Goal: Task Accomplishment & Management: Use online tool/utility

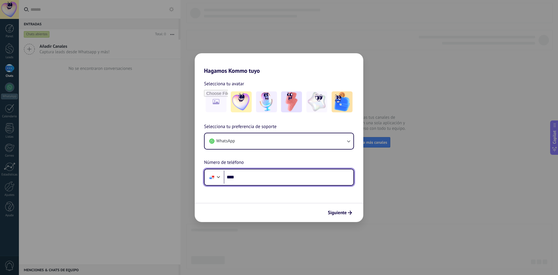
click at [276, 180] on input "****" at bounding box center [289, 176] width 130 height 13
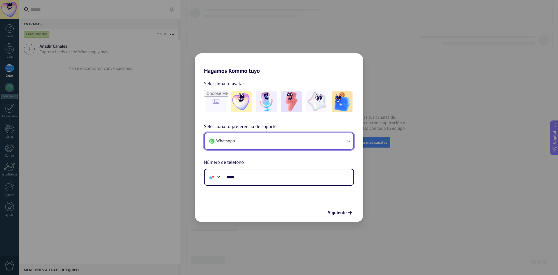
click at [268, 142] on button "WhatsApp" at bounding box center [279, 141] width 149 height 16
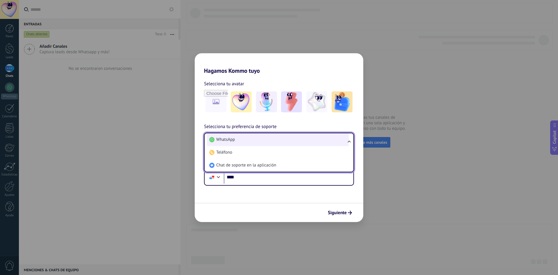
click at [243, 143] on li "WhatsApp" at bounding box center [278, 139] width 142 height 13
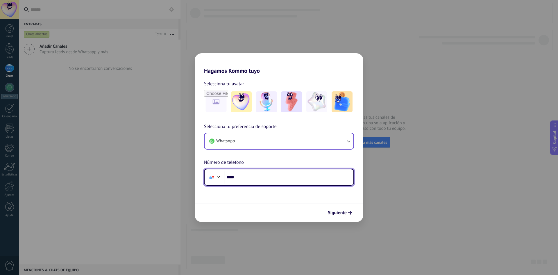
click at [283, 178] on input "****" at bounding box center [289, 176] width 130 height 13
type input "**********"
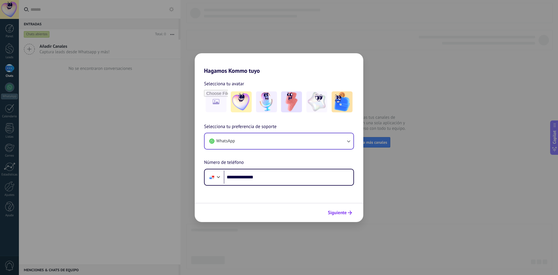
click at [343, 214] on span "Siguiente" at bounding box center [337, 212] width 19 height 4
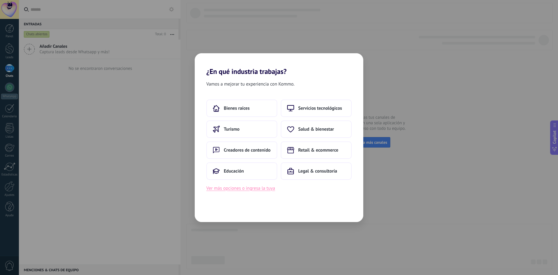
click at [251, 192] on button "Ver más opciones o ingresa la tuya" at bounding box center [240, 188] width 69 height 8
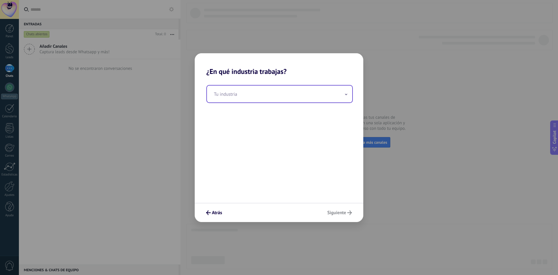
click at [233, 94] on input "text" at bounding box center [279, 93] width 145 height 17
type input "*"
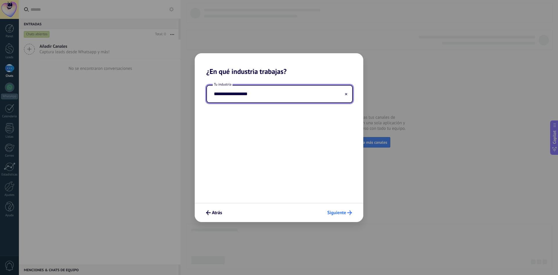
type input "**********"
click at [347, 213] on span "Siguiente" at bounding box center [339, 212] width 25 height 5
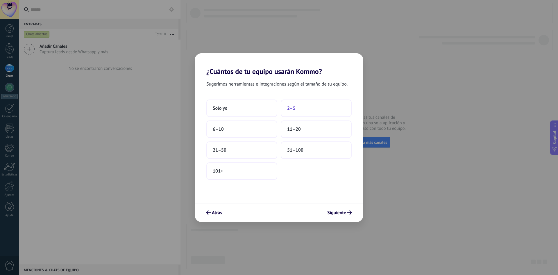
click at [292, 109] on span "2–5" at bounding box center [291, 108] width 8 height 6
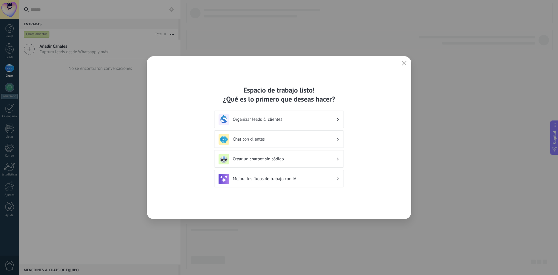
click at [257, 123] on div "Organizar leads & clientes" at bounding box center [279, 119] width 121 height 10
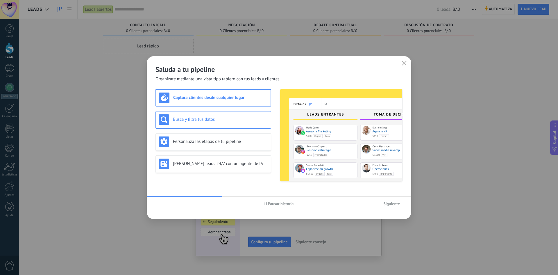
click at [209, 120] on h3 "Busca y filtra tus datos" at bounding box center [220, 120] width 95 height 6
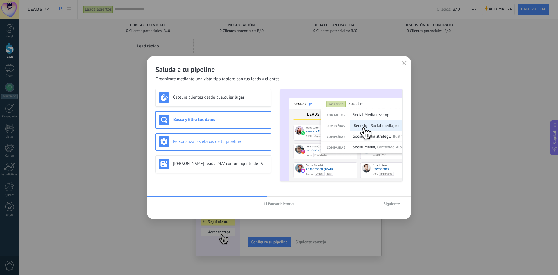
click at [214, 141] on h3 "Personaliza las etapas de tu pipeline" at bounding box center [220, 142] width 95 height 6
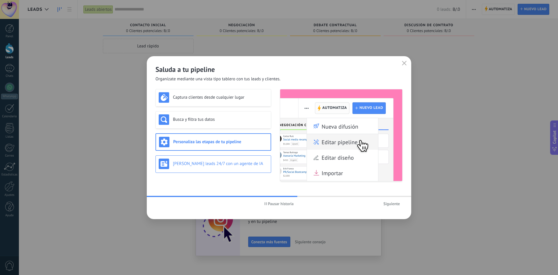
click at [231, 161] on h3 "Genera leads 24/7 con un agente de IA" at bounding box center [220, 164] width 95 height 6
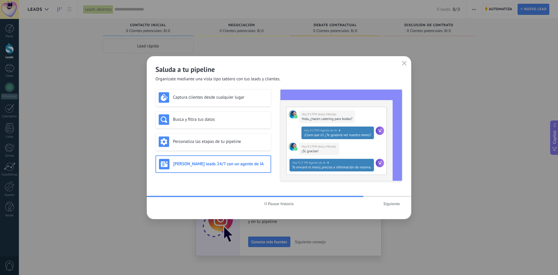
click at [389, 204] on span "Siguiente" at bounding box center [391, 203] width 17 height 4
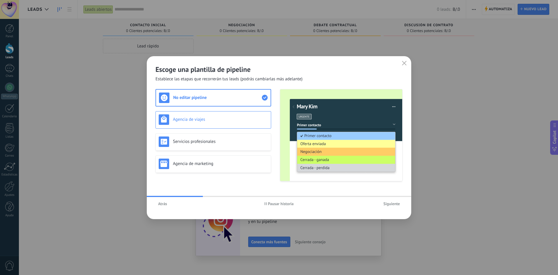
click at [221, 120] on h3 "Agencia de viajes" at bounding box center [220, 120] width 95 height 6
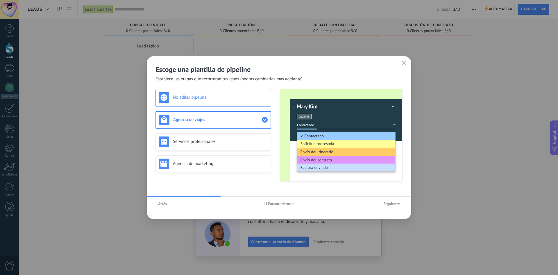
click at [217, 97] on h3 "No editar pipeline" at bounding box center [220, 97] width 95 height 6
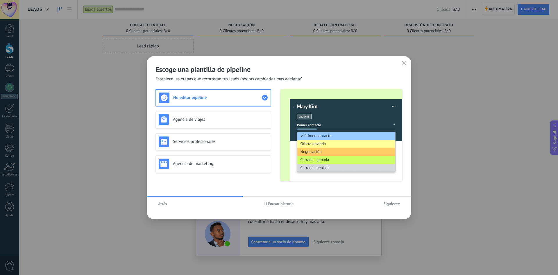
click at [161, 203] on span "Atrás" at bounding box center [162, 203] width 9 height 4
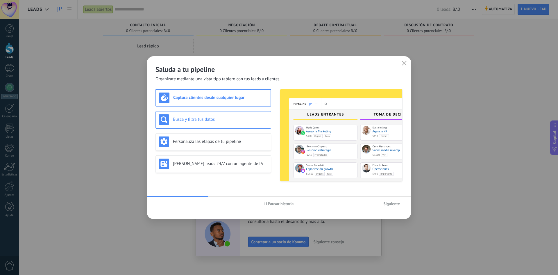
click at [217, 121] on h3 "Busca y filtra tus datos" at bounding box center [220, 120] width 95 height 6
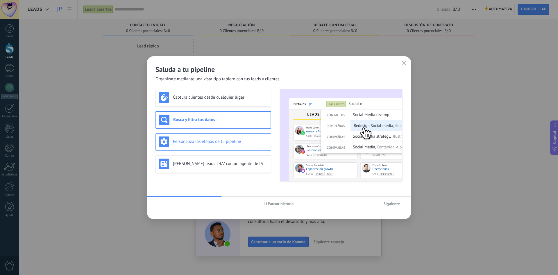
click at [213, 138] on div "Personaliza las etapas de tu pipeline" at bounding box center [213, 141] width 109 height 10
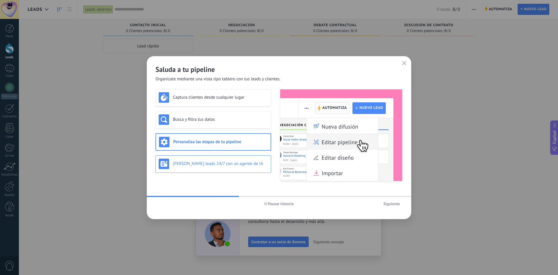
click at [224, 158] on div "Genera leads 24/7 con un agente de IA" at bounding box center [213, 163] width 109 height 10
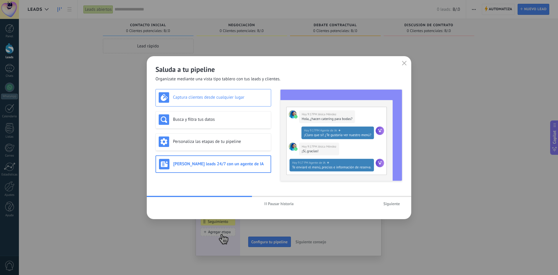
click at [202, 98] on h3 "Captura clientes desde cualquier lugar" at bounding box center [220, 97] width 95 height 6
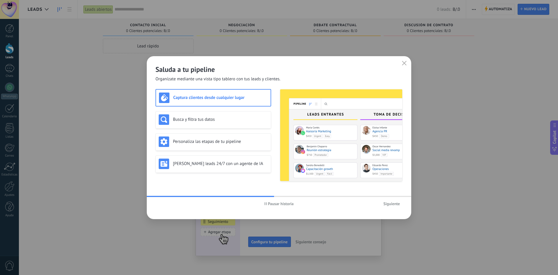
click at [274, 201] on span "Pausar historia" at bounding box center [281, 203] width 26 height 4
click at [391, 204] on span "Siguiente" at bounding box center [391, 203] width 17 height 4
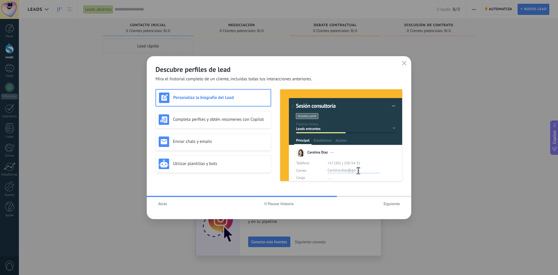
click at [158, 206] on span "Atrás" at bounding box center [162, 203] width 9 height 4
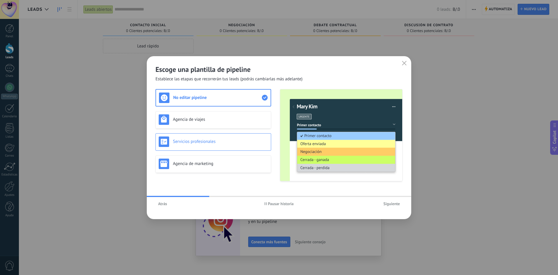
click at [192, 145] on div "Servicios profesionales" at bounding box center [213, 141] width 109 height 10
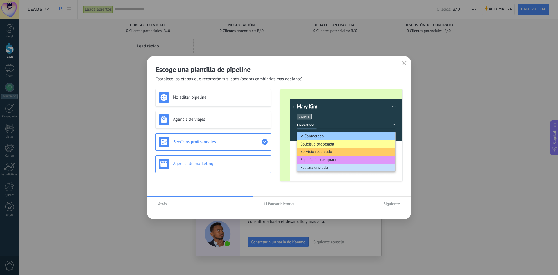
click at [212, 157] on div "Agencia de marketing" at bounding box center [214, 163] width 116 height 17
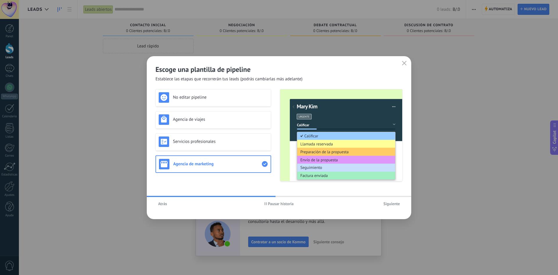
click at [273, 205] on span "Pausar historia" at bounding box center [281, 203] width 26 height 4
click at [195, 147] on div "Servicios profesionales" at bounding box center [214, 141] width 116 height 17
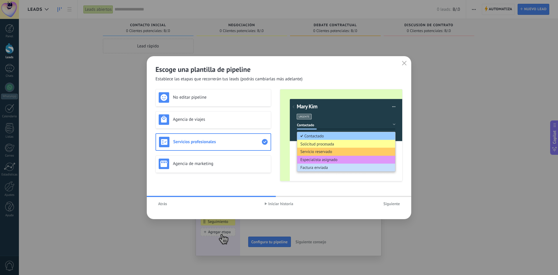
click at [204, 131] on div "No editar pipeline Agencia de viajes Servicios profesionales Agencia de marketi…" at bounding box center [214, 135] width 116 height 92
click at [204, 116] on div "Agencia de viajes" at bounding box center [213, 119] width 109 height 10
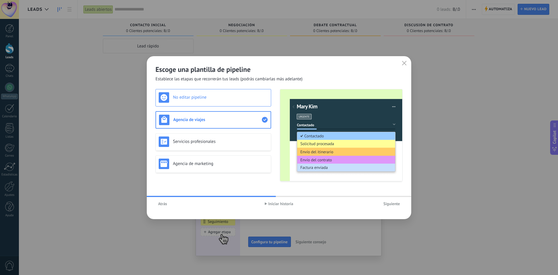
click at [205, 103] on div "No editar pipeline" at bounding box center [214, 97] width 116 height 17
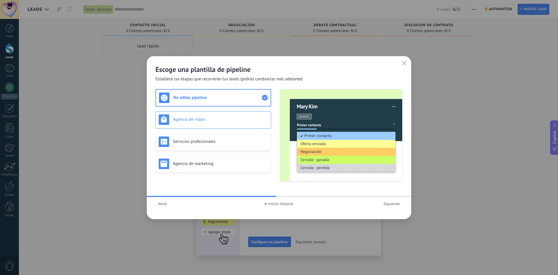
click at [200, 122] on h3 "Agencia de viajes" at bounding box center [220, 120] width 95 height 6
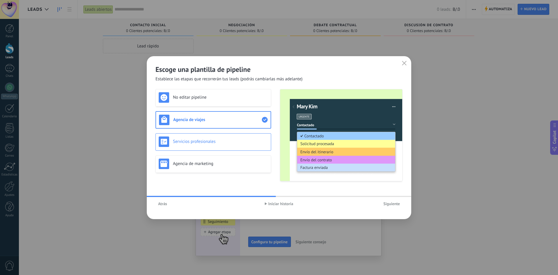
click at [204, 146] on div "Servicios profesionales" at bounding box center [213, 141] width 109 height 10
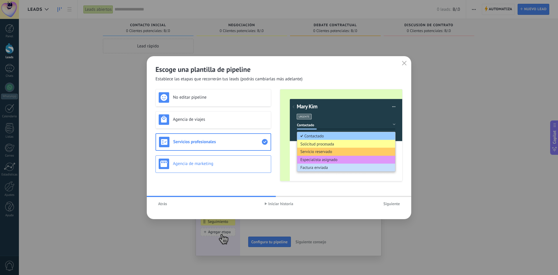
click at [203, 161] on div "Agencia de marketing" at bounding box center [213, 163] width 109 height 10
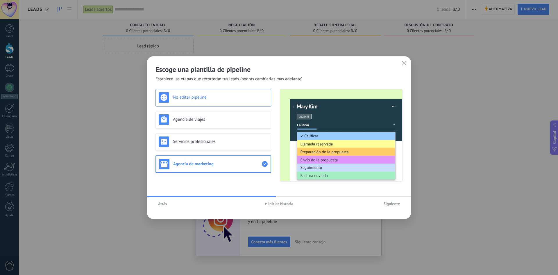
click at [184, 98] on h3 "No editar pipeline" at bounding box center [220, 97] width 95 height 6
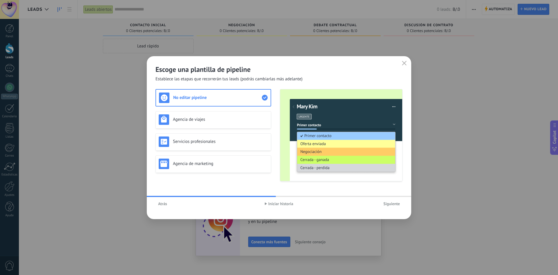
click at [386, 204] on span "Siguiente" at bounding box center [391, 203] width 17 height 4
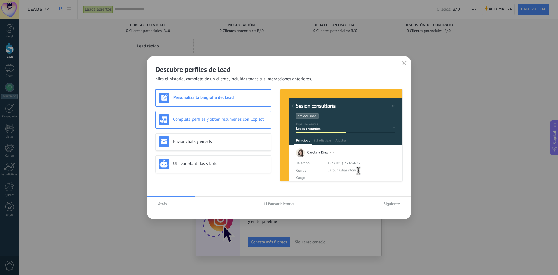
click at [210, 123] on div "Completa perfiles y obtén resúmenes con Copilot" at bounding box center [213, 119] width 109 height 10
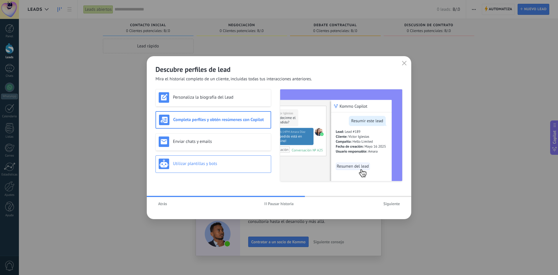
click at [203, 166] on h3 "Utilizar plantillas y bots" at bounding box center [220, 164] width 95 height 6
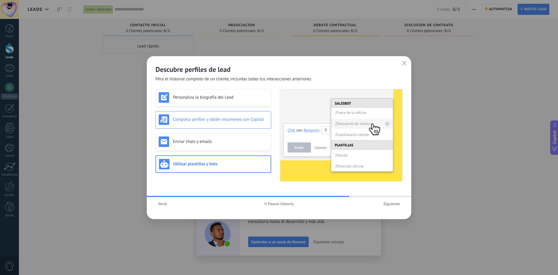
click at [210, 121] on h3 "Completa perfiles y obtén resúmenes con Copilot" at bounding box center [220, 120] width 95 height 6
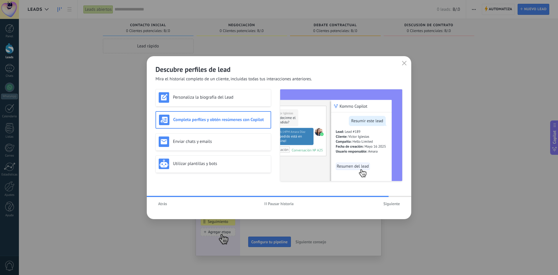
click at [387, 204] on span "Siguiente" at bounding box center [391, 203] width 17 height 4
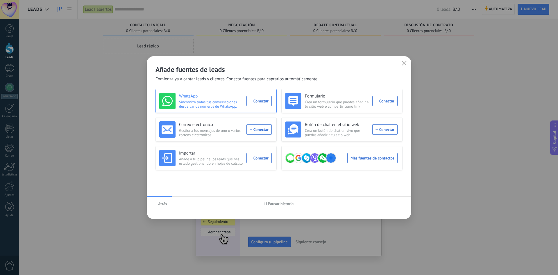
click at [260, 100] on div "WhatsApp Sincroniza todas tus conversaciones desde varios números de WhatsApp. …" at bounding box center [215, 101] width 113 height 16
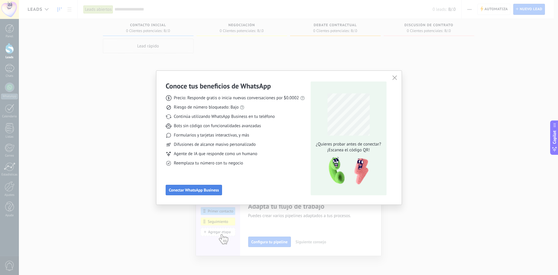
click at [188, 191] on span "Conectar WhatsApp Business" at bounding box center [194, 190] width 50 height 4
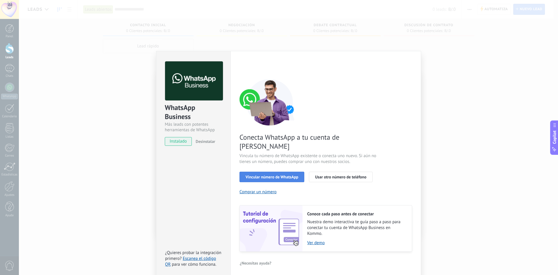
click at [267, 175] on span "Vincular número de WhatsApp" at bounding box center [272, 177] width 53 height 4
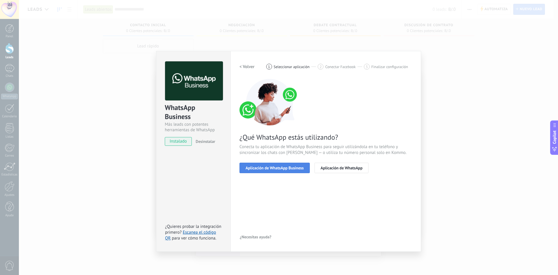
click at [276, 169] on span "Aplicación de WhatsApp Business" at bounding box center [275, 168] width 58 height 4
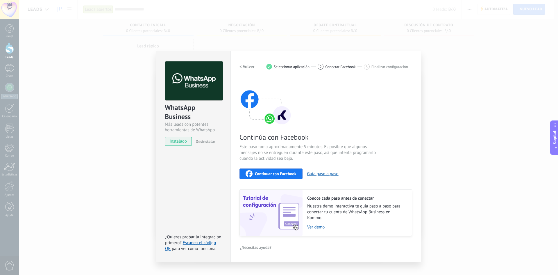
click at [281, 173] on span "Continuar con Facebook" at bounding box center [276, 174] width 42 height 4
click at [265, 175] on span "Continuar con Facebook" at bounding box center [276, 174] width 42 height 4
click at [268, 173] on span "Continuar con Facebook" at bounding box center [276, 174] width 42 height 4
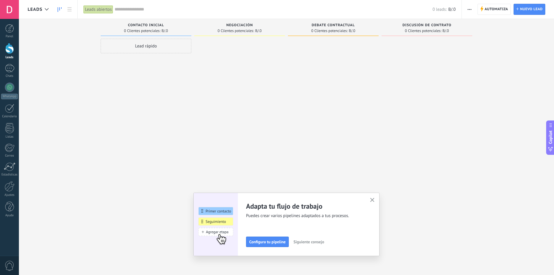
click at [470, 8] on span "button" at bounding box center [470, 9] width 4 height 11
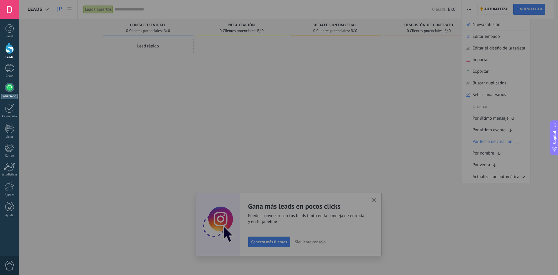
click at [13, 84] on div at bounding box center [9, 87] width 9 height 9
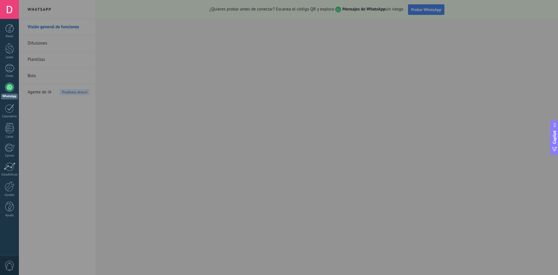
click at [191, 124] on div at bounding box center [298, 137] width 558 height 275
click at [185, 116] on div at bounding box center [298, 137] width 558 height 275
click at [418, 10] on div at bounding box center [298, 137] width 558 height 275
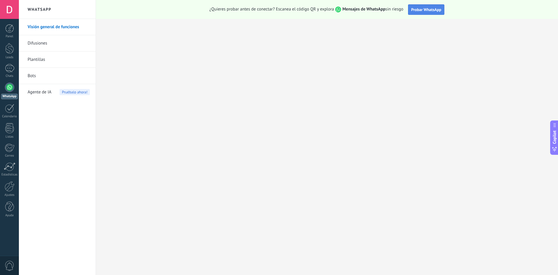
click at [427, 10] on span "Probar WhatsApp" at bounding box center [426, 9] width 30 height 5
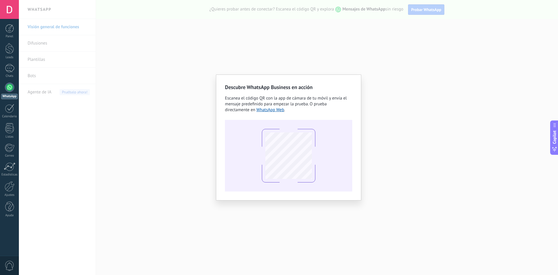
click at [207, 31] on div "Descubre WhatsApp Business en acción Escanea el código QR con la app de cámara …" at bounding box center [288, 137] width 539 height 275
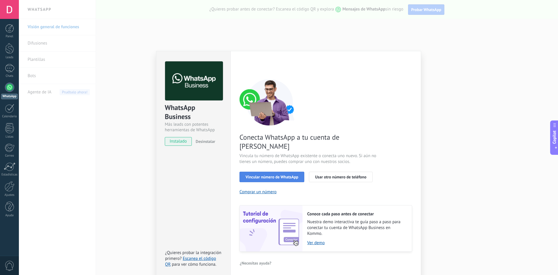
click at [262, 175] on span "Vincular número de WhatsApp" at bounding box center [272, 177] width 53 height 4
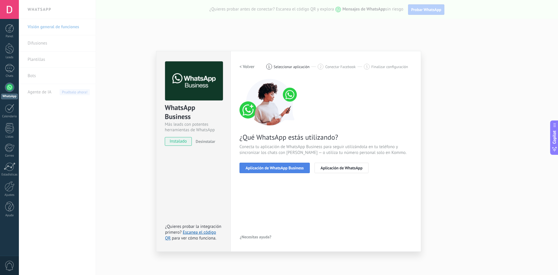
click at [269, 168] on span "Aplicación de WhatsApp Business" at bounding box center [275, 168] width 58 height 4
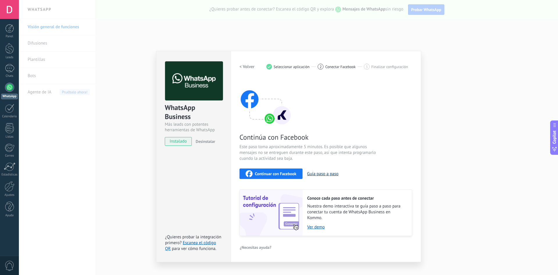
click at [315, 174] on button "Guía paso a paso" at bounding box center [322, 174] width 31 height 6
click at [275, 174] on span "Continuar con Facebook" at bounding box center [276, 174] width 42 height 4
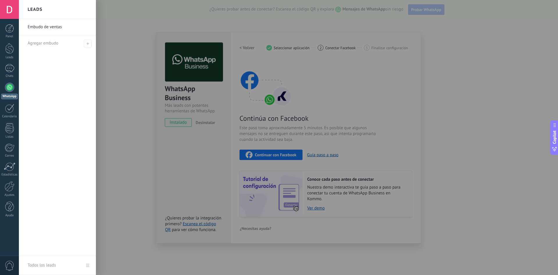
click at [275, 165] on div at bounding box center [298, 137] width 558 height 275
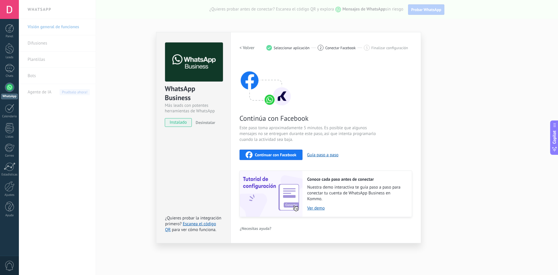
click at [273, 154] on span "Continuar con Facebook" at bounding box center [276, 155] width 42 height 4
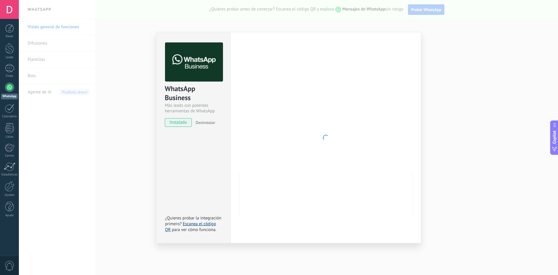
click at [204, 224] on link "Escanea el código QR" at bounding box center [190, 226] width 51 height 11
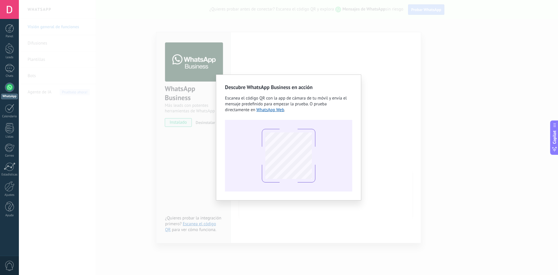
click at [181, 169] on div "Descubre WhatsApp Business en acción Escanea el código QR con la app de cámara …" at bounding box center [288, 137] width 539 height 275
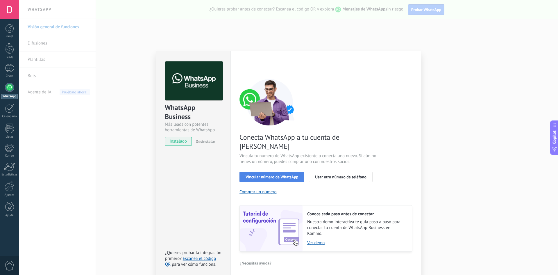
drag, startPoint x: 279, startPoint y: 166, endPoint x: 283, endPoint y: 169, distance: 6.0
click at [283, 175] on span "Vincular número de WhatsApp" at bounding box center [272, 177] width 53 height 4
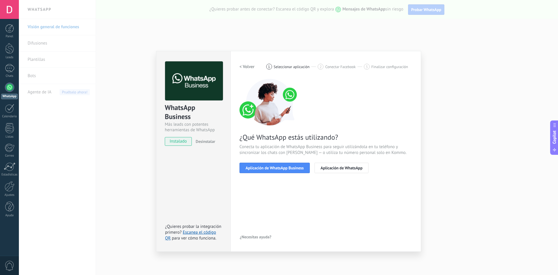
click at [283, 169] on span "Aplicación de WhatsApp Business" at bounding box center [275, 168] width 58 height 4
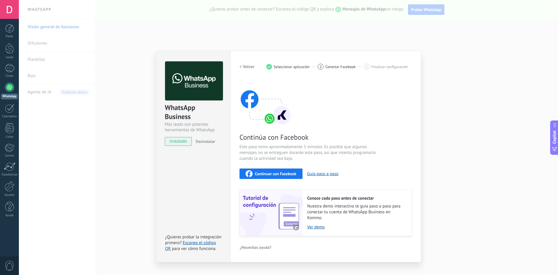
click at [283, 173] on span "Continuar con Facebook" at bounding box center [276, 174] width 42 height 4
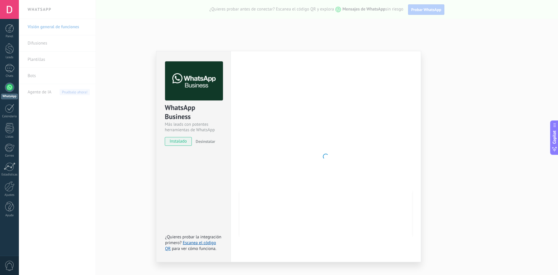
click at [425, 41] on div "WhatsApp Business Más leads con potentes herramientas de WhatsApp instalado Des…" at bounding box center [288, 137] width 539 height 275
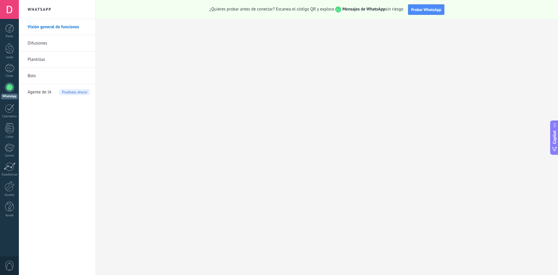
click at [12, 10] on div at bounding box center [9, 9] width 19 height 19
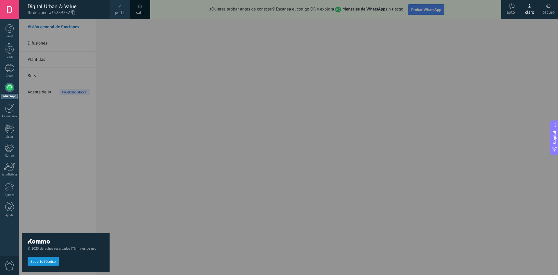
click at [75, 13] on icon at bounding box center [73, 12] width 3 height 4
click at [77, 201] on div "© 2025 derechos reservados | Términos de uso Soporte técnico" at bounding box center [66, 147] width 88 height 256
click at [138, 186] on div at bounding box center [298, 137] width 558 height 275
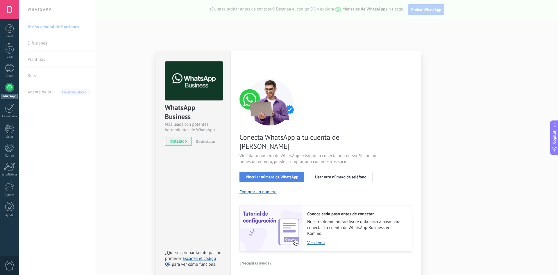
click at [277, 175] on span "Vincular número de WhatsApp" at bounding box center [272, 177] width 53 height 4
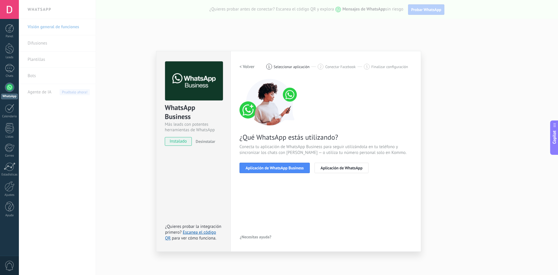
click at [277, 169] on span "Aplicación de WhatsApp Business" at bounding box center [275, 168] width 58 height 4
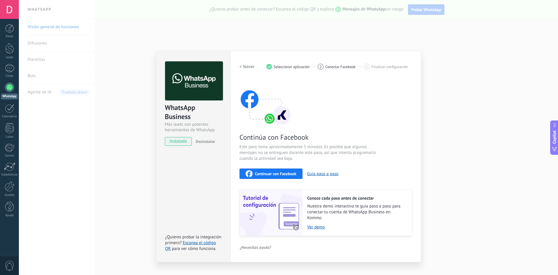
click at [276, 172] on span "Continuar con Facebook" at bounding box center [276, 174] width 42 height 4
click at [249, 67] on h2 "< Volver" at bounding box center [247, 67] width 15 height 6
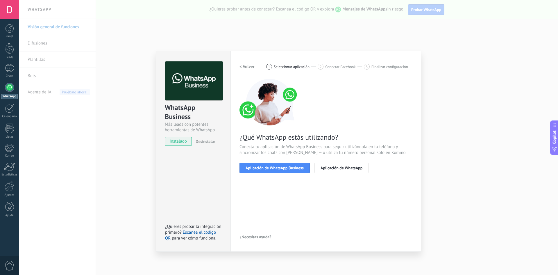
drag, startPoint x: 369, startPoint y: 211, endPoint x: 357, endPoint y: 206, distance: 13.7
click at [369, 211] on div "< Volver 1 Seleccionar aplicación 2 Conectar Facebook 3 Finalizar configuración…" at bounding box center [326, 151] width 173 height 180
click at [279, 169] on span "Aplicación de WhatsApp Business" at bounding box center [275, 168] width 58 height 4
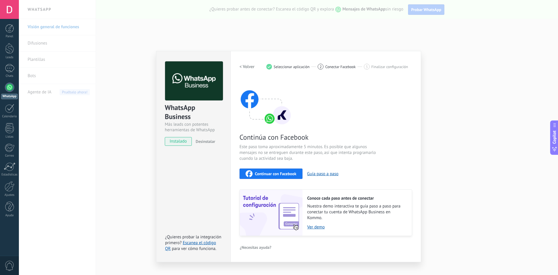
click at [288, 67] on span "Seleccionar aplicación" at bounding box center [292, 67] width 36 height 4
click at [247, 67] on h2 "< Volver" at bounding box center [247, 67] width 15 height 6
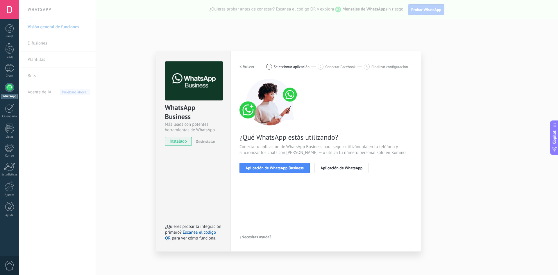
click at [247, 67] on h2 "< Volver" at bounding box center [247, 67] width 15 height 6
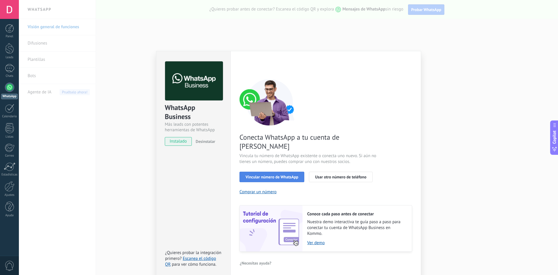
click at [281, 175] on span "Vincular número de WhatsApp" at bounding box center [272, 177] width 53 height 4
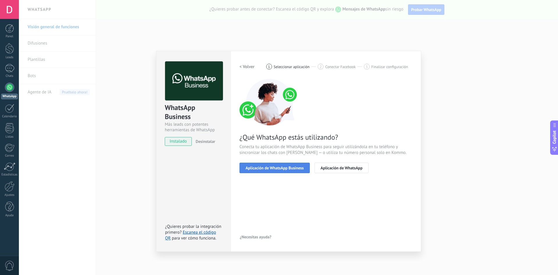
click at [288, 171] on button "Aplicación de WhatsApp Business" at bounding box center [275, 168] width 70 height 10
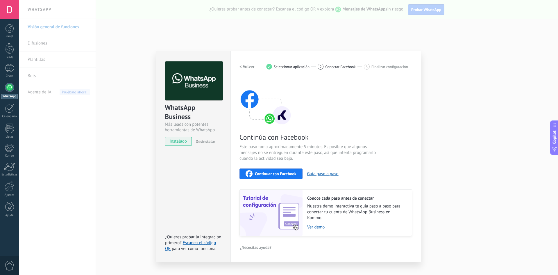
click at [288, 172] on span "Continuar con Facebook" at bounding box center [276, 174] width 42 height 4
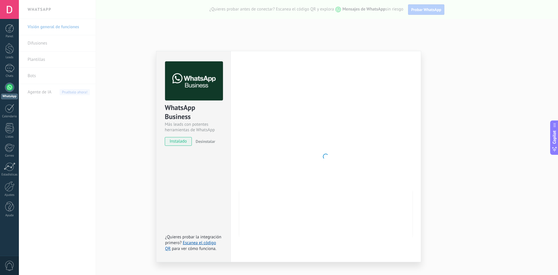
click at [255, 120] on div at bounding box center [326, 156] width 173 height 190
click at [363, 163] on div at bounding box center [326, 156] width 173 height 190
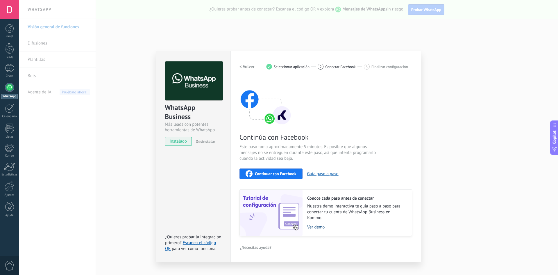
click at [322, 228] on link "Ver demo" at bounding box center [356, 227] width 99 height 6
click at [264, 174] on span "Continuar con Facebook" at bounding box center [276, 174] width 42 height 4
